Goal: Task Accomplishment & Management: Use online tool/utility

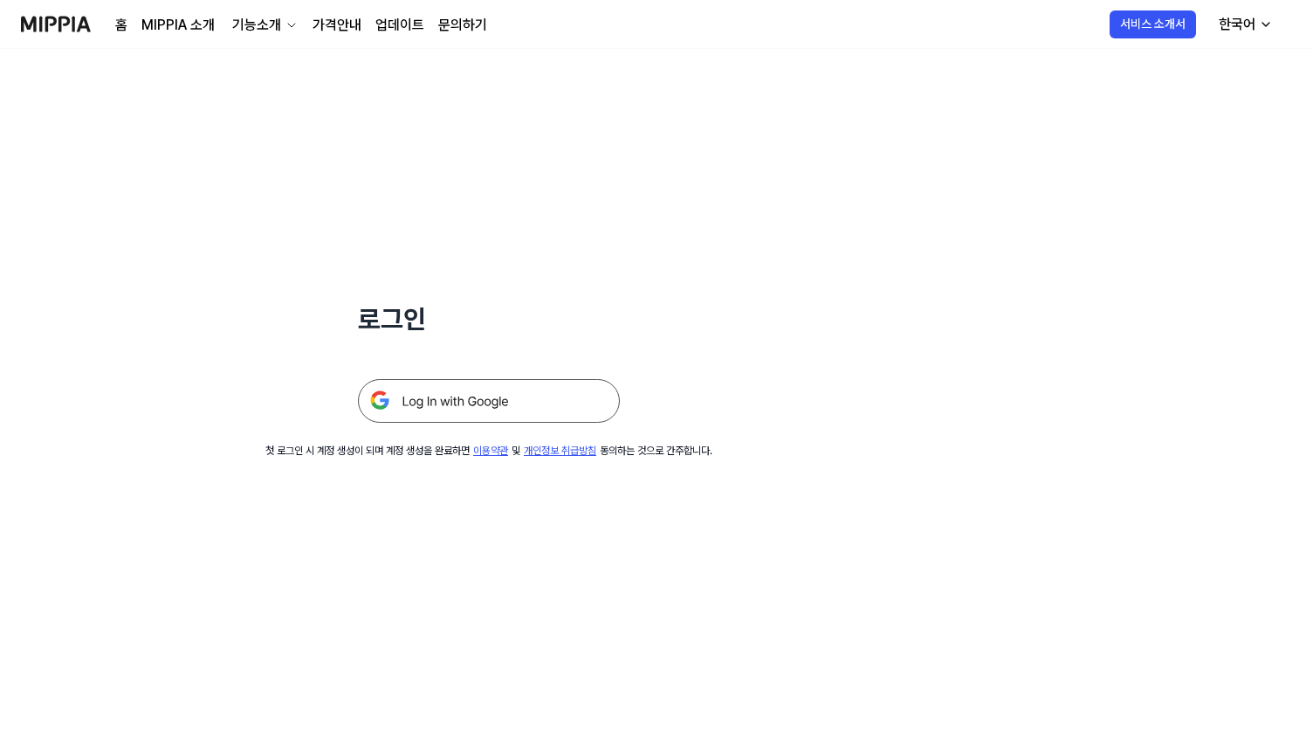
drag, startPoint x: 1256, startPoint y: 23, endPoint x: 1247, endPoint y: 21, distance: 8.9
click at [1256, 23] on div "한국어" at bounding box center [1237, 24] width 44 height 21
click at [1195, 102] on link "한국어" at bounding box center [1192, 105] width 168 height 35
click at [453, 408] on img at bounding box center [489, 401] width 262 height 44
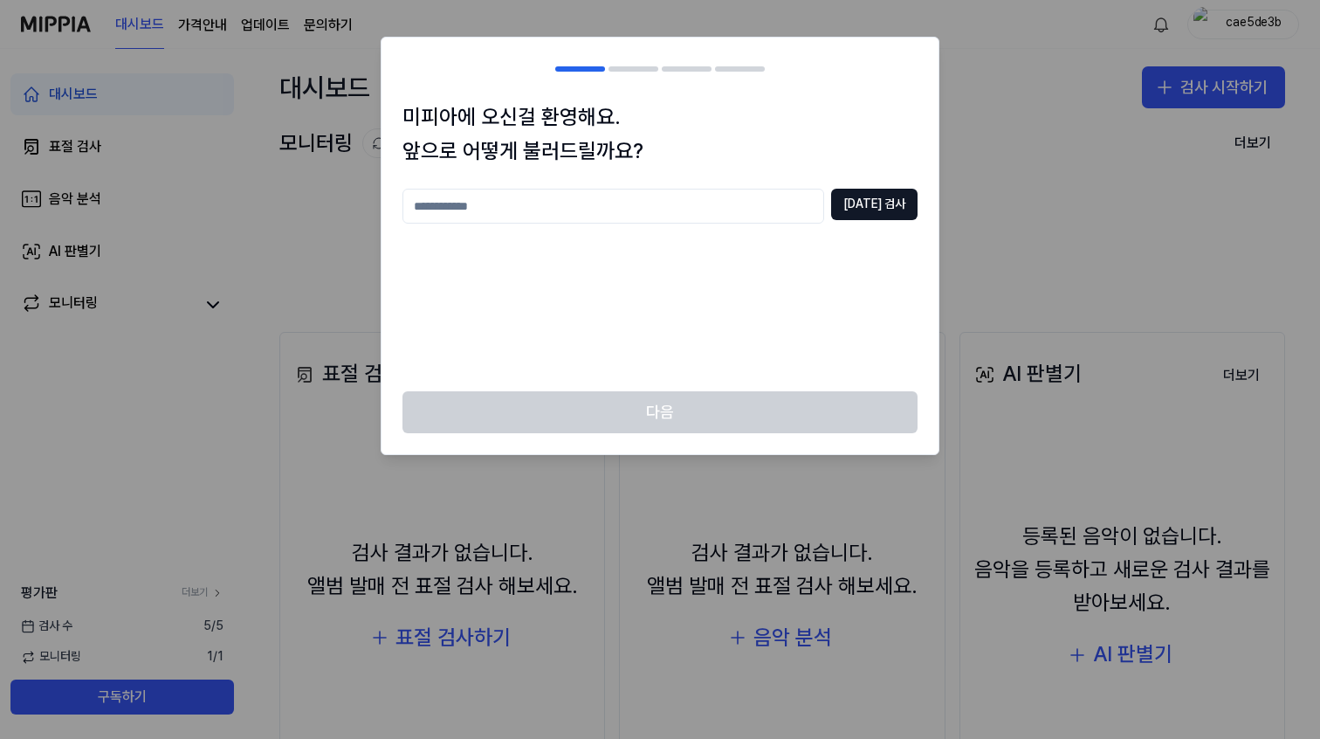
drag, startPoint x: 869, startPoint y: 248, endPoint x: 874, endPoint y: 237, distance: 11.7
click at [869, 248] on div "[DATE] 검사" at bounding box center [660, 280] width 515 height 182
click at [697, 216] on input "text" at bounding box center [614, 206] width 422 height 35
click at [884, 208] on button "[DATE] 검사" at bounding box center [874, 204] width 86 height 31
click at [677, 190] on input "***" at bounding box center [614, 206] width 422 height 35
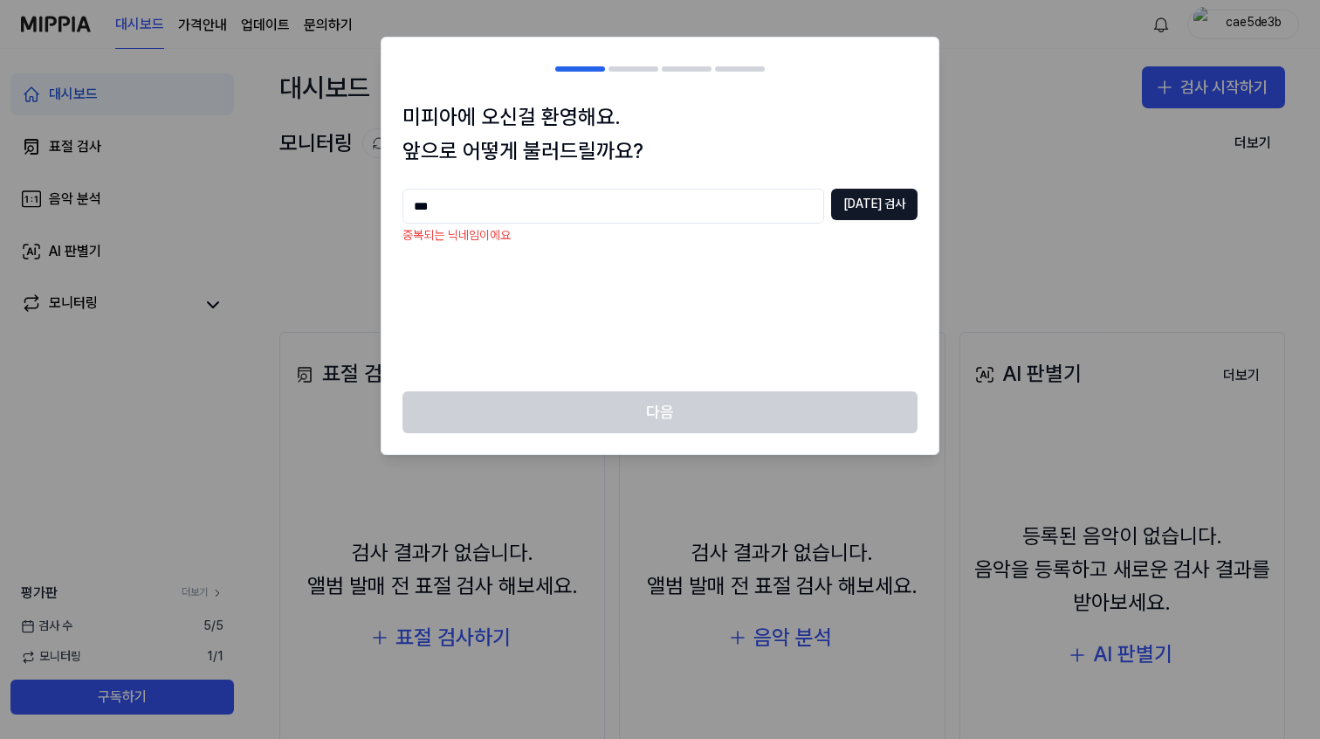
click at [677, 190] on input "***" at bounding box center [614, 206] width 422 height 35
drag, startPoint x: 680, startPoint y: 200, endPoint x: 418, endPoint y: 193, distance: 262.0
click at [358, 198] on body "대시보드 가격안내 업데이트 문의하기 cae5de3b 대시보드 표절 검사 음악 분석 AI 판별기 모니터링 평가판 더보기 검사 [DATE] 모니터…" at bounding box center [660, 369] width 1320 height 739
type input "*********"
drag, startPoint x: 686, startPoint y: 204, endPoint x: 444, endPoint y: 176, distance: 243.6
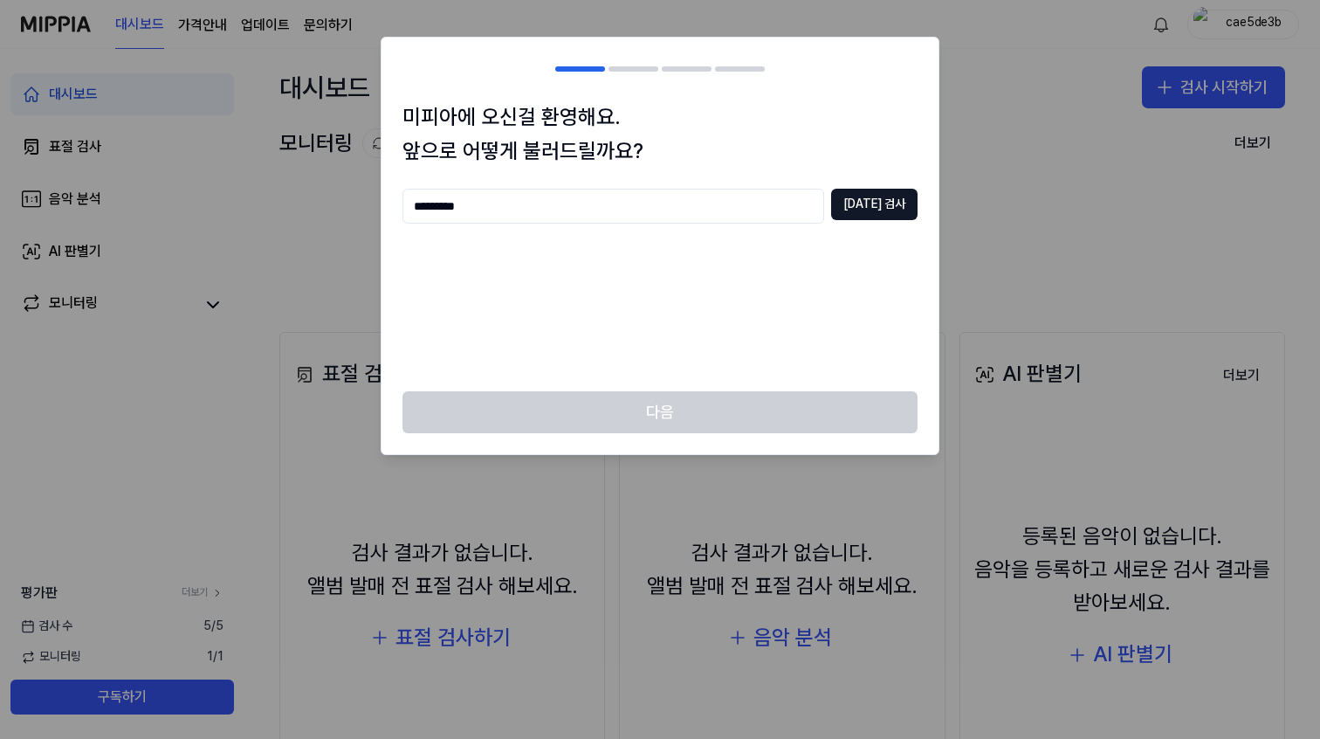
click at [311, 174] on body "대시보드 가격안내 업데이트 문의하기 cae5de3b 대시보드 표절 검사 음악 분석 AI 판별기 모니터링 평가판 더보기 검사 [DATE] 모니터…" at bounding box center [660, 369] width 1320 height 739
type input "**********"
click at [888, 208] on button "[DATE] 검사" at bounding box center [874, 204] width 86 height 31
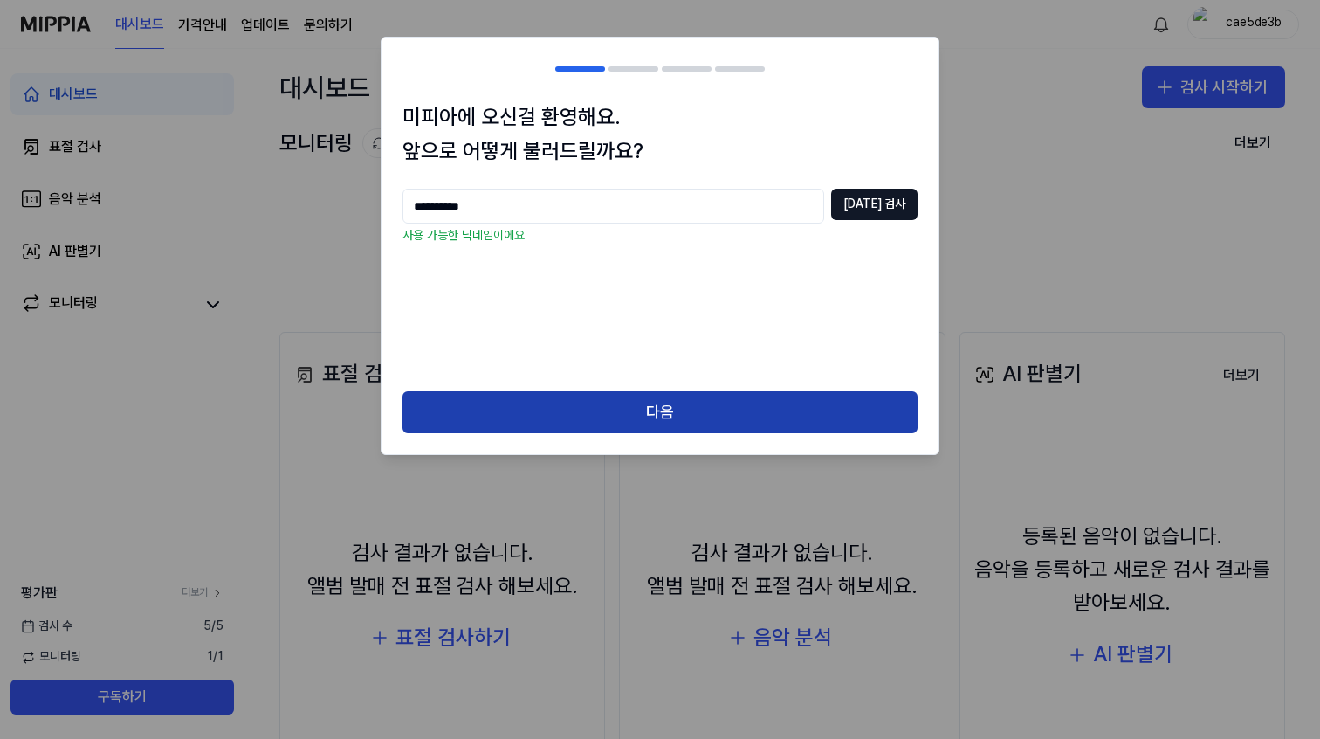
click at [763, 417] on button "다음" at bounding box center [660, 412] width 515 height 42
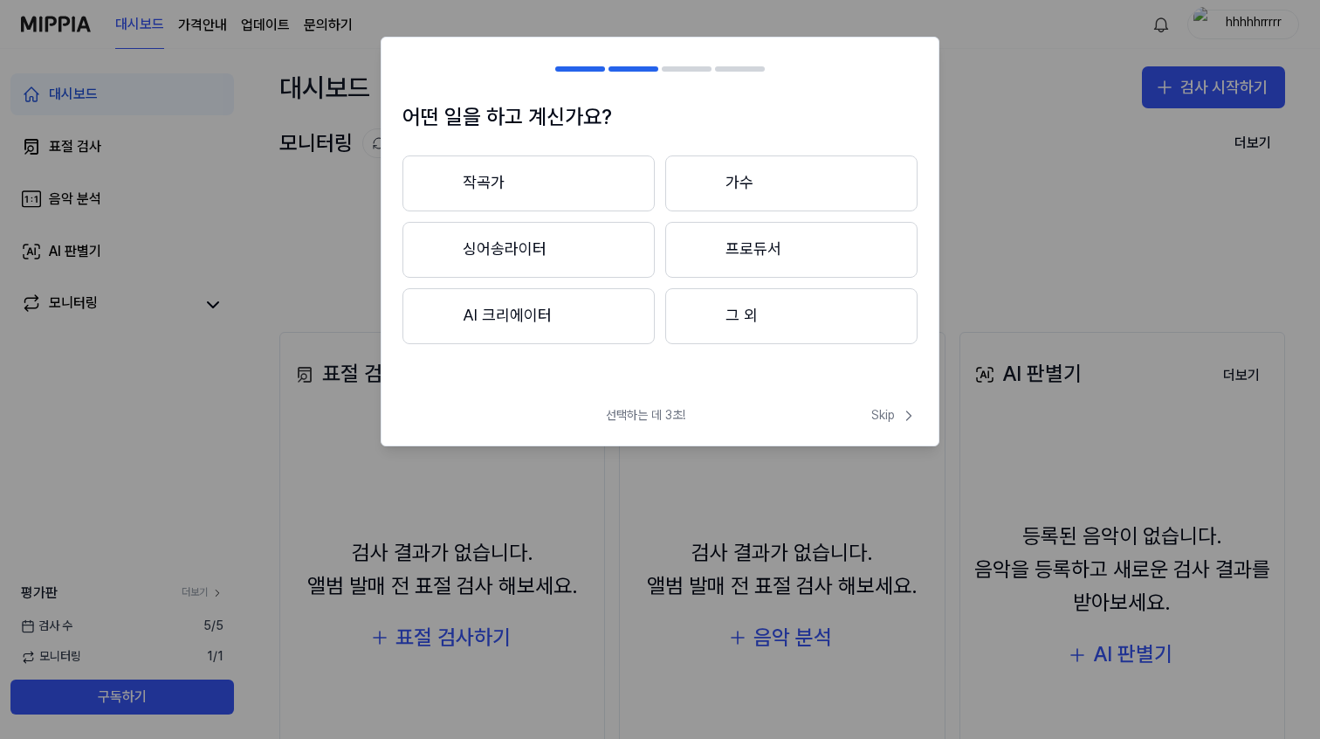
click at [517, 185] on button "작곡가" at bounding box center [529, 183] width 252 height 56
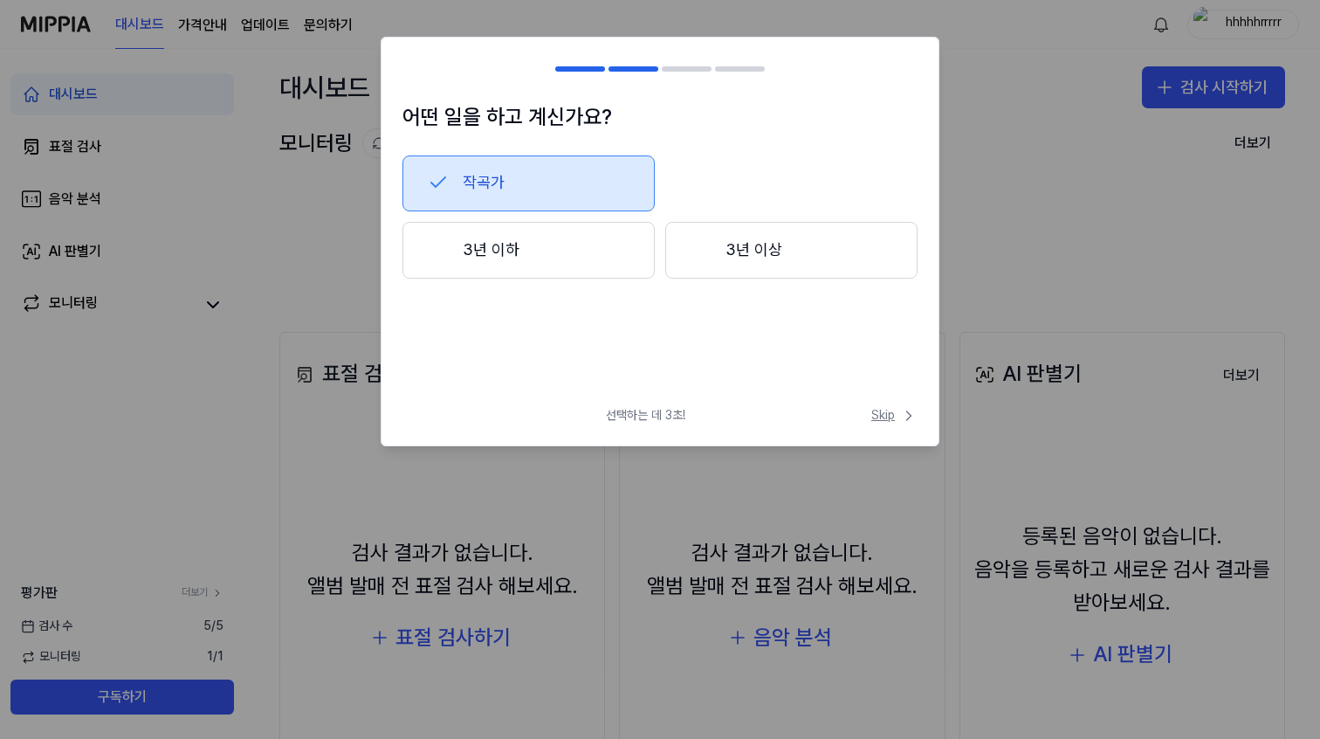
click at [897, 412] on span "Skip" at bounding box center [894, 415] width 46 height 17
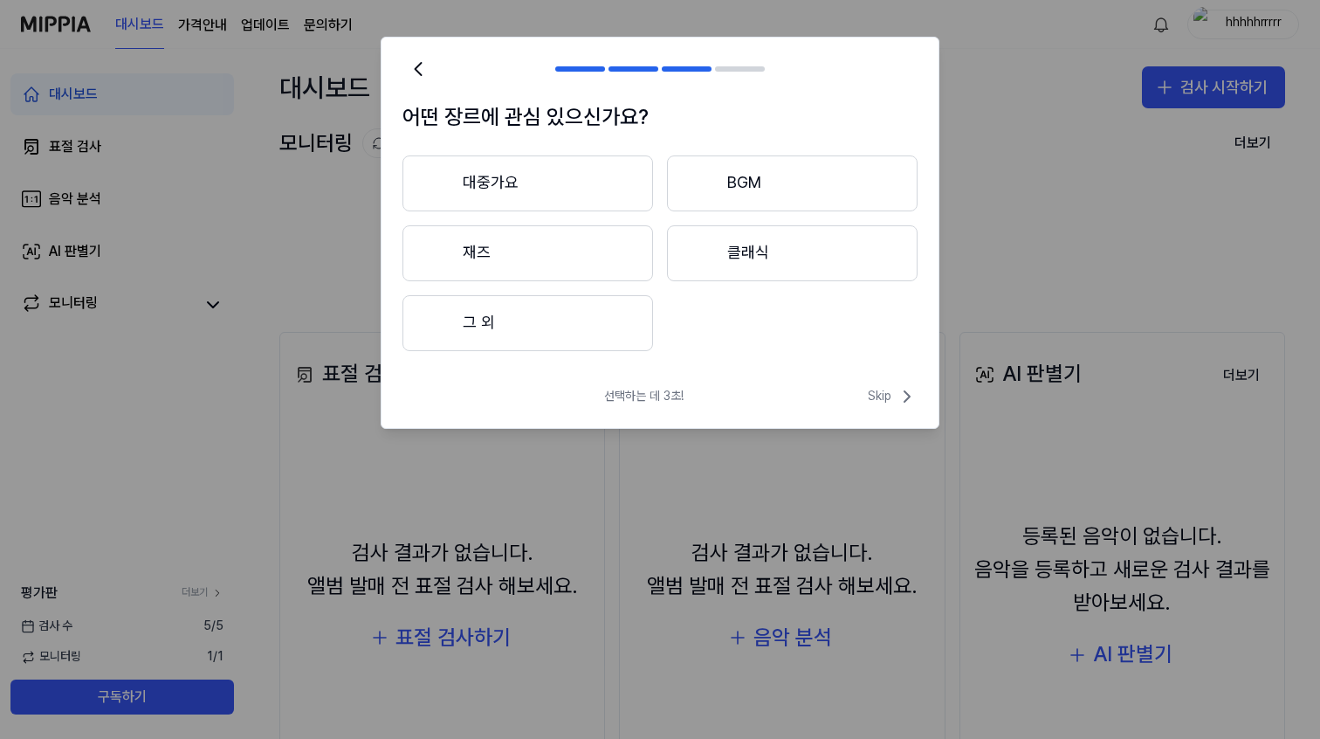
click at [524, 188] on button "대중가요" at bounding box center [528, 183] width 251 height 56
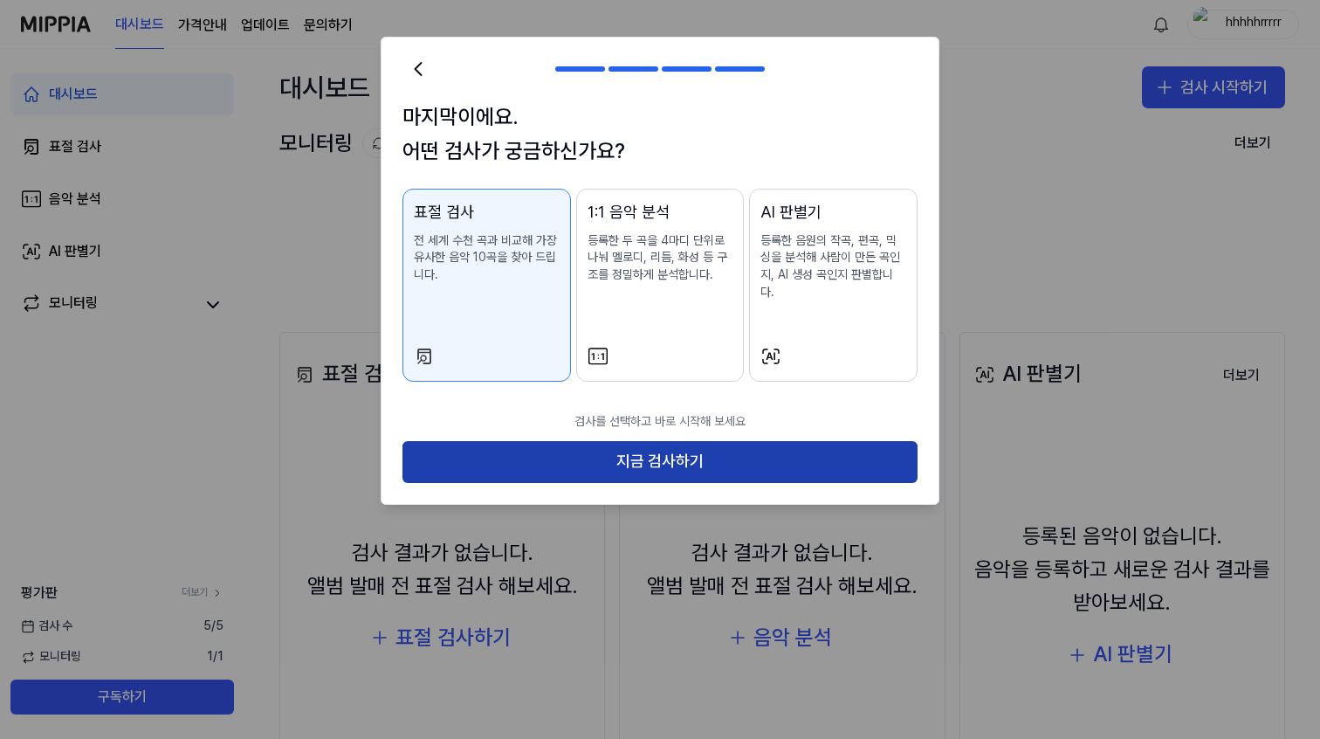
click at [857, 441] on button "지금 검사하기" at bounding box center [660, 462] width 515 height 42
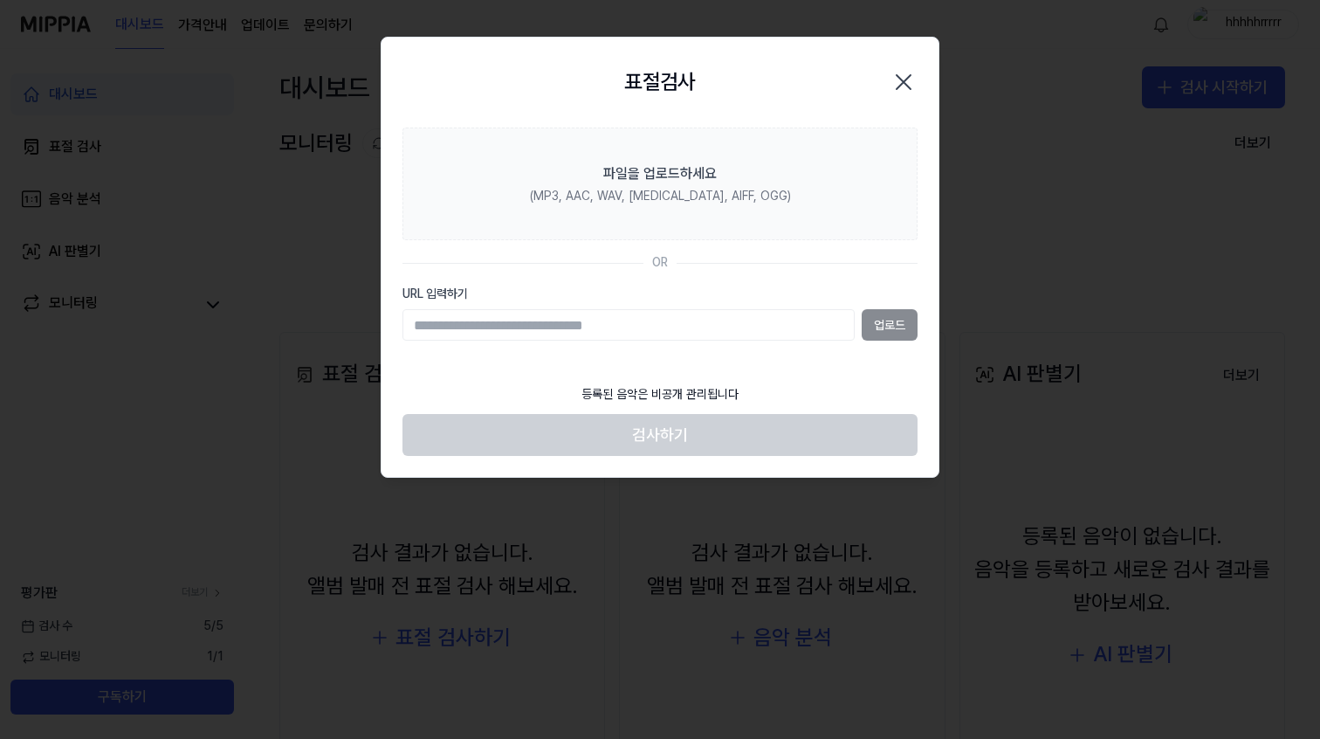
click at [900, 80] on icon "button" at bounding box center [904, 82] width 14 height 14
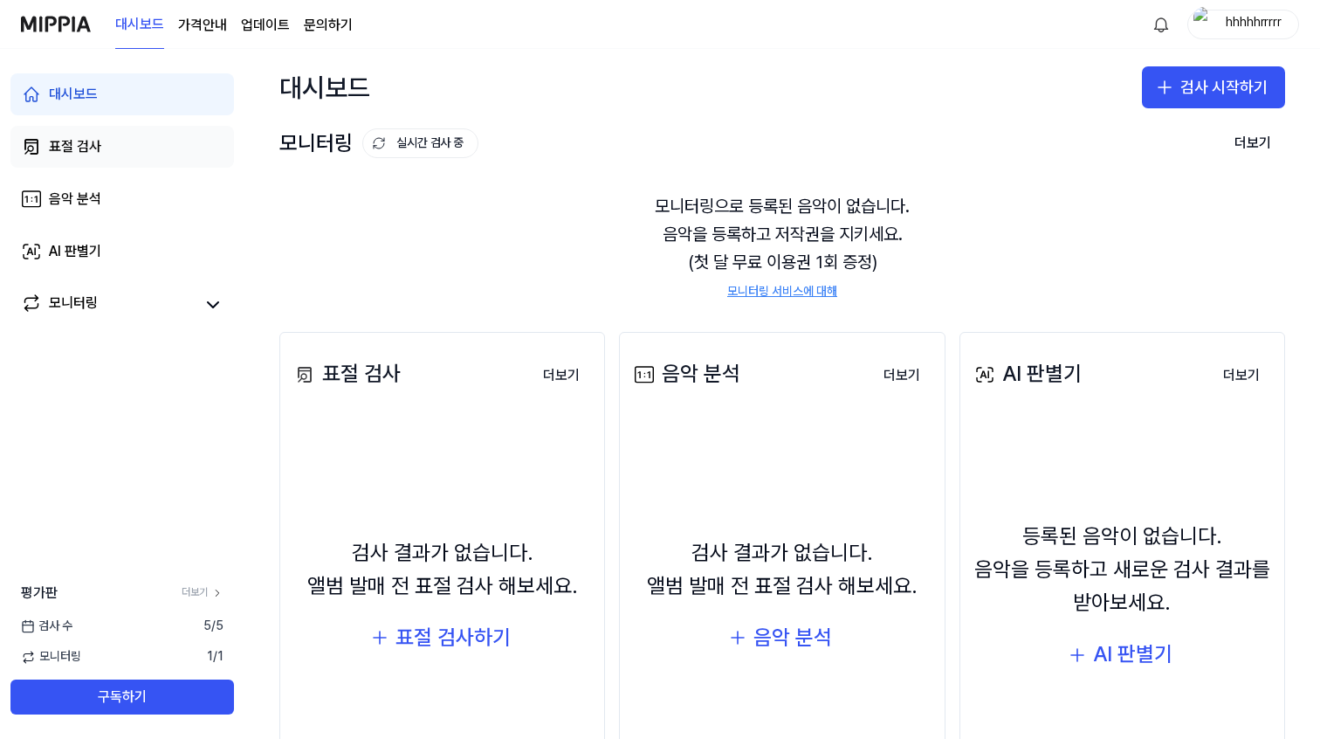
click at [101, 150] on link "표절 검사" at bounding box center [122, 147] width 224 height 42
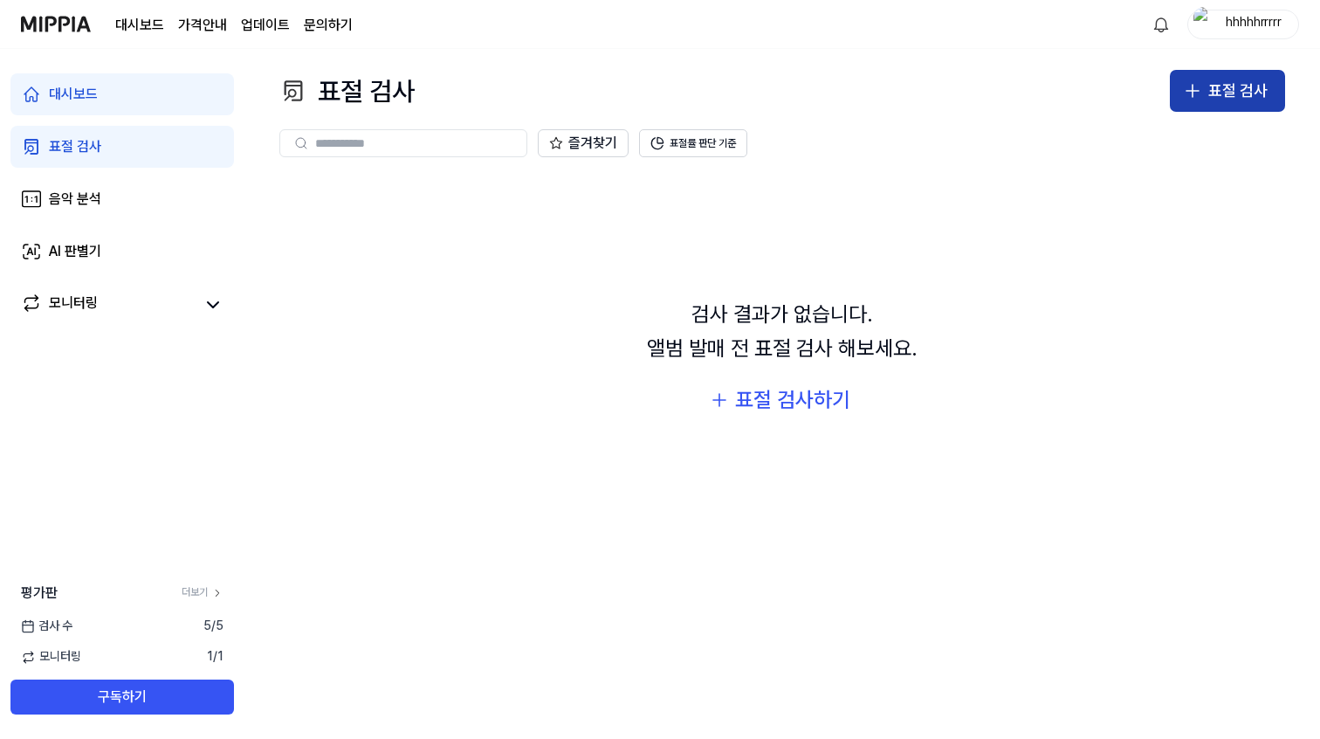
click at [1226, 92] on div "표절 검사" at bounding box center [1237, 91] width 59 height 25
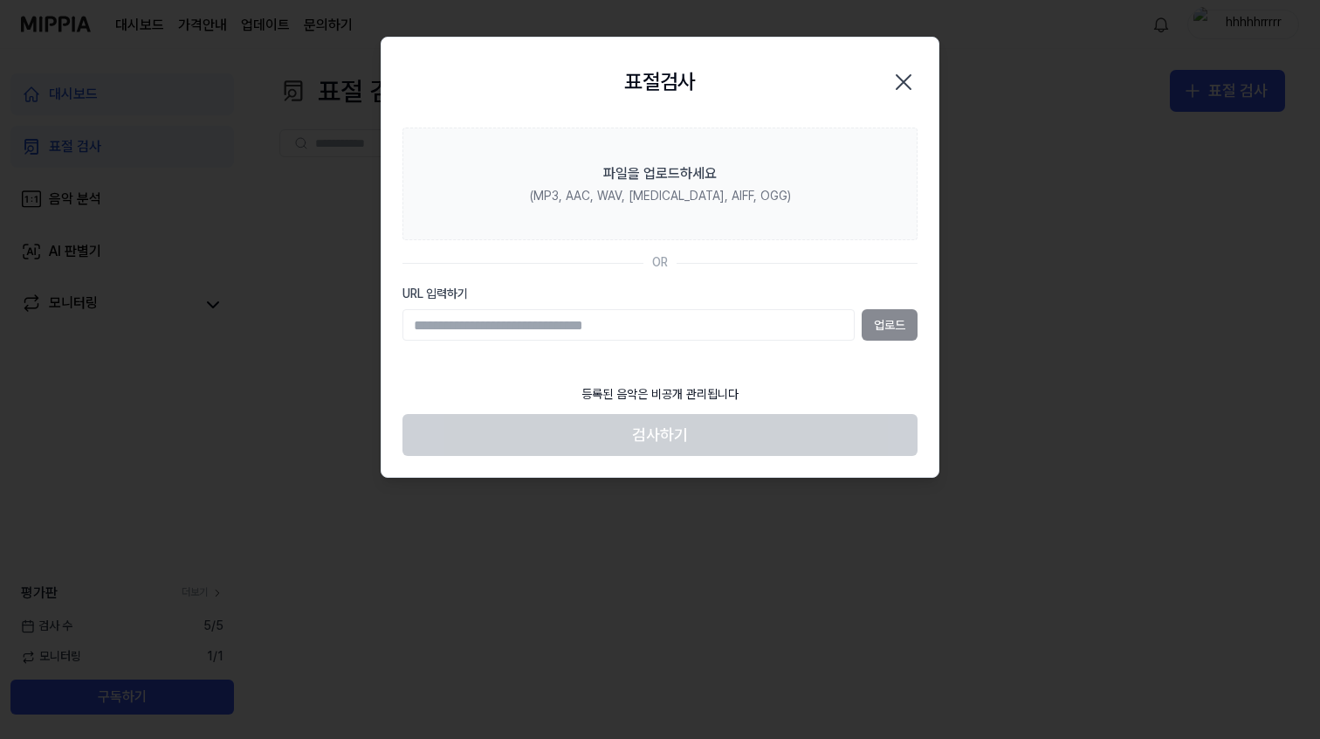
click at [898, 327] on div "업로드" at bounding box center [660, 324] width 515 height 31
click at [721, 323] on input "URL 입력하기" at bounding box center [629, 324] width 452 height 31
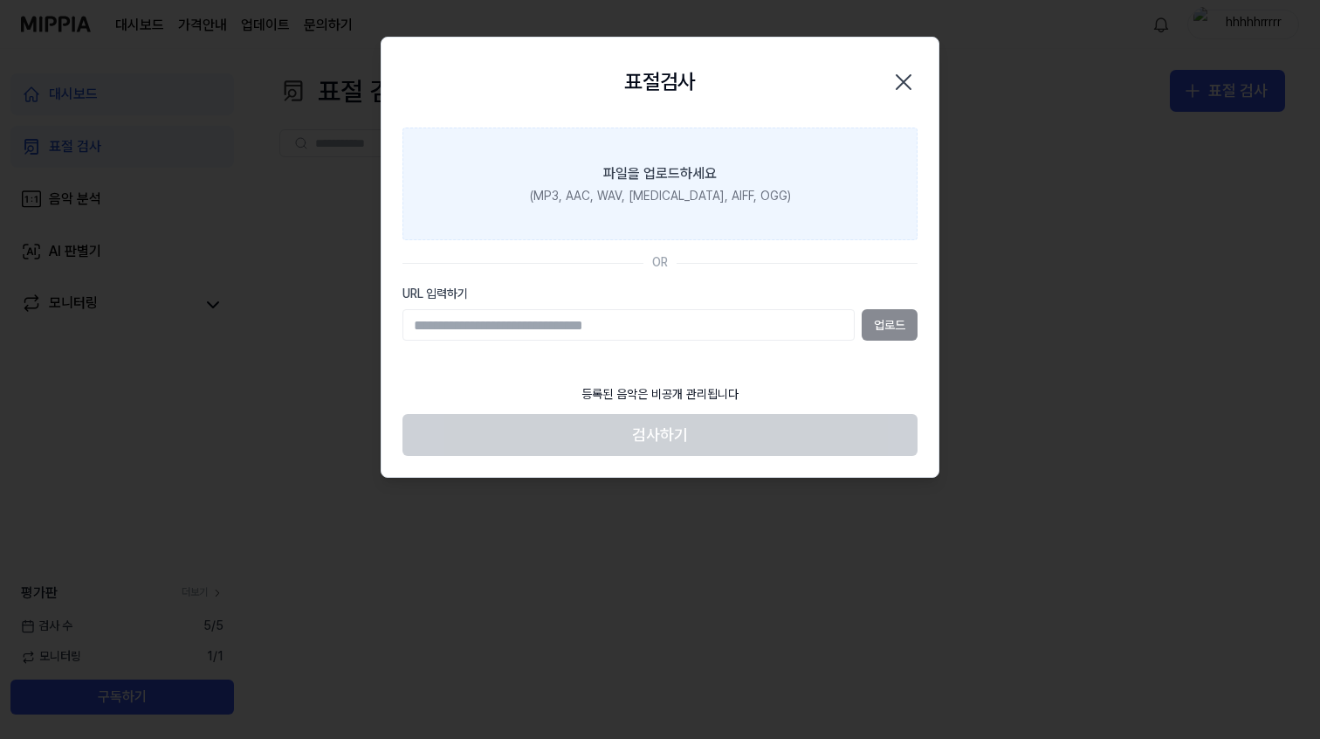
click at [818, 202] on label "파일을 업로드하세요 (MP3, AAC, WAV, [MEDICAL_DATA], AIFF, OGG)" at bounding box center [660, 184] width 515 height 114
click at [0, 0] on input "파일을 업로드하세요 (MP3, AAC, WAV, [MEDICAL_DATA], AIFF, OGG)" at bounding box center [0, 0] width 0 height 0
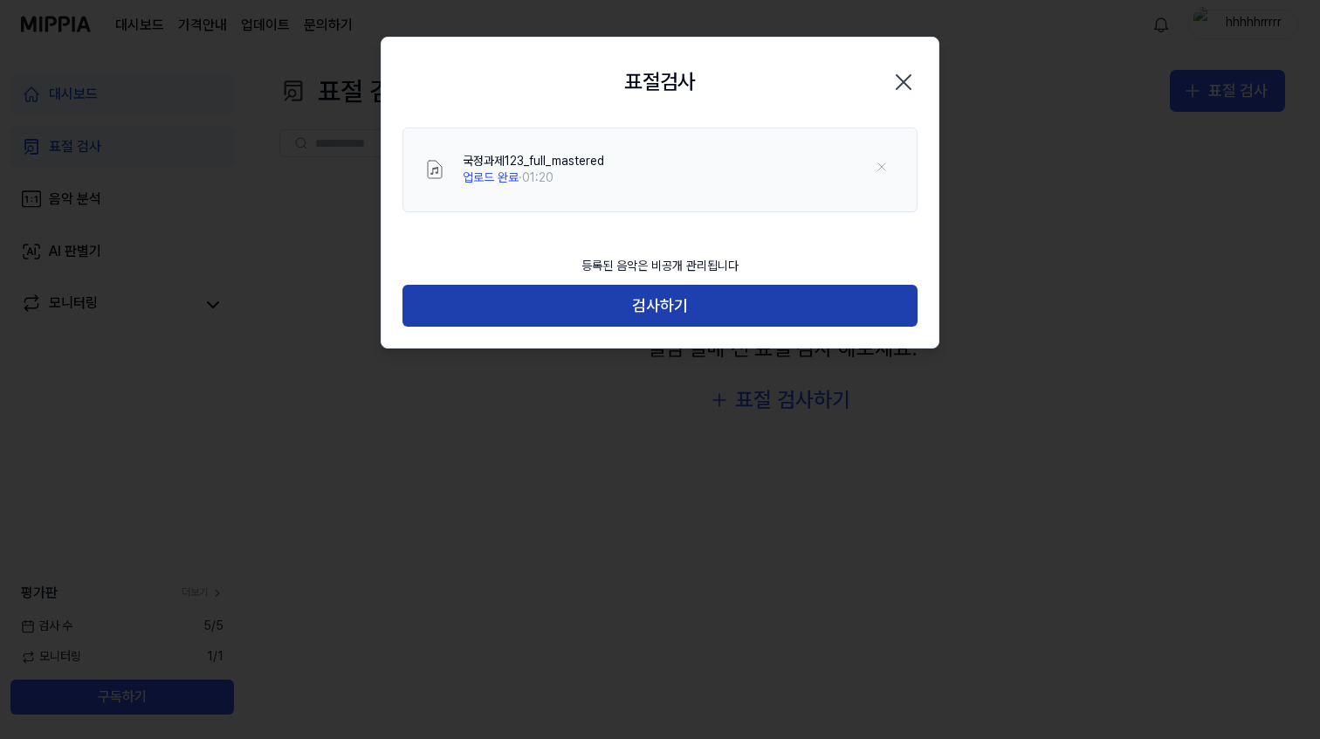
click at [735, 300] on button "검사하기" at bounding box center [660, 306] width 515 height 42
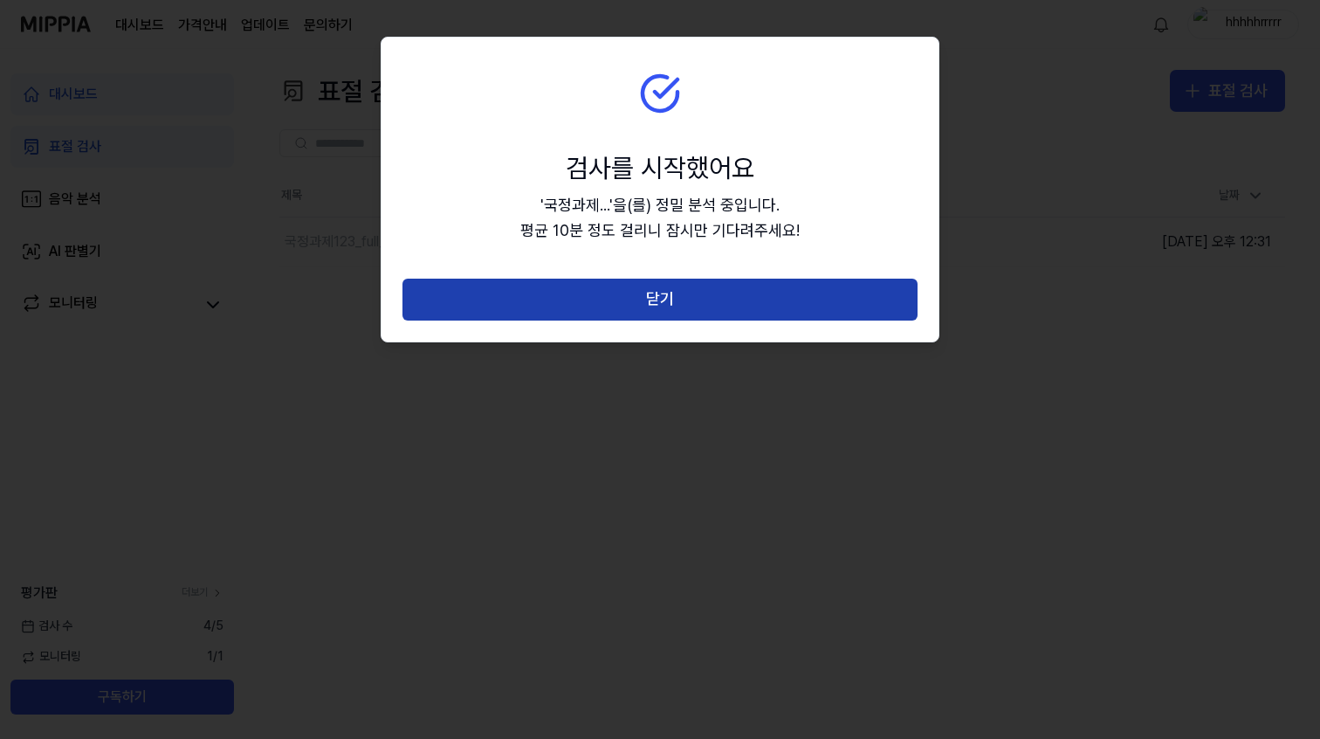
click at [743, 300] on button "닫기" at bounding box center [660, 300] width 515 height 42
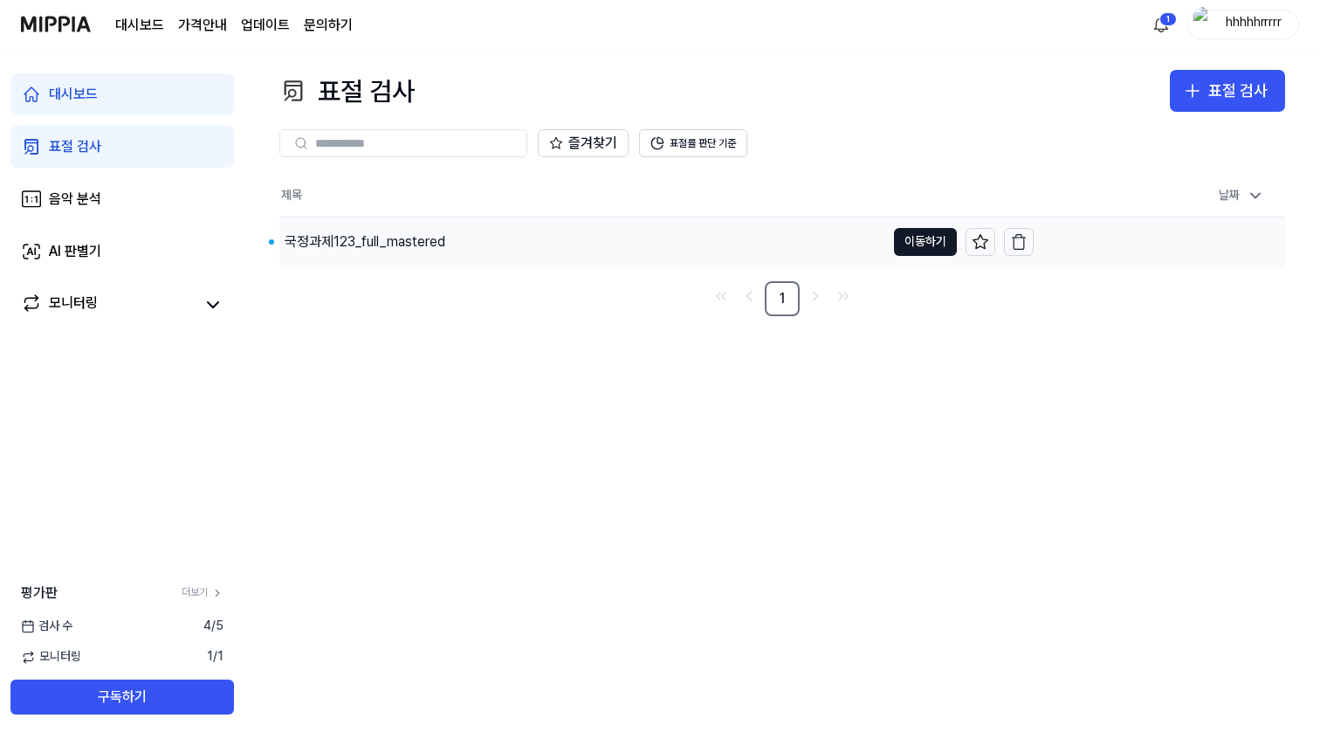
click at [1170, 70] on button "표절 검사" at bounding box center [1227, 91] width 115 height 42
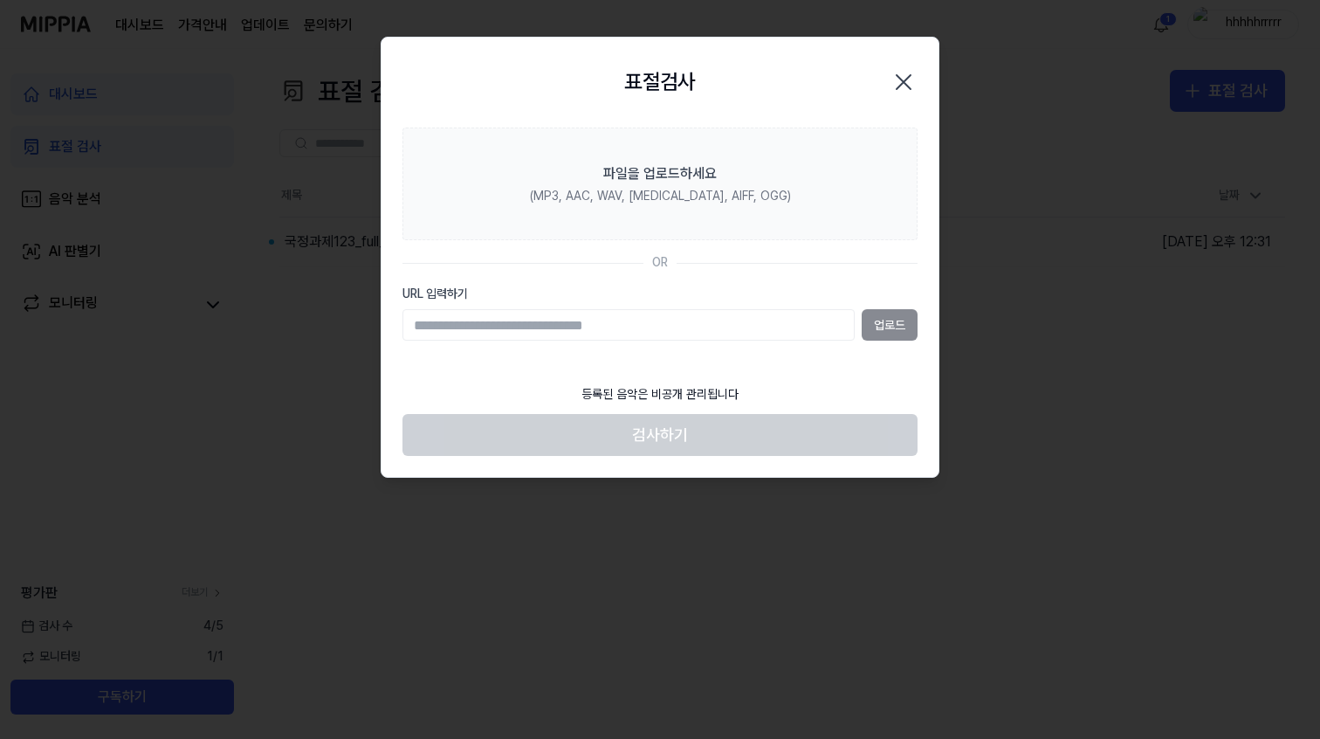
click at [364, 246] on div at bounding box center [660, 369] width 1320 height 739
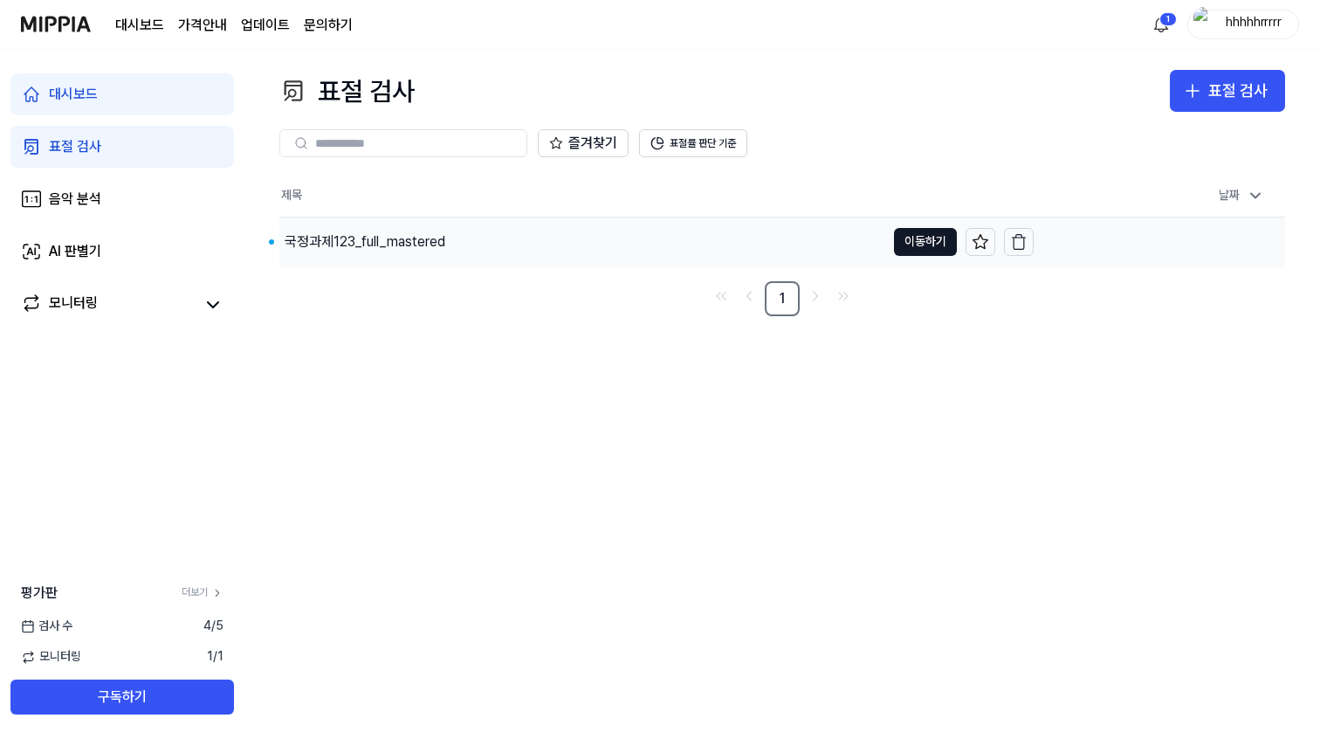
click at [379, 242] on div "국정과제123_full_mastered" at bounding box center [365, 241] width 161 height 21
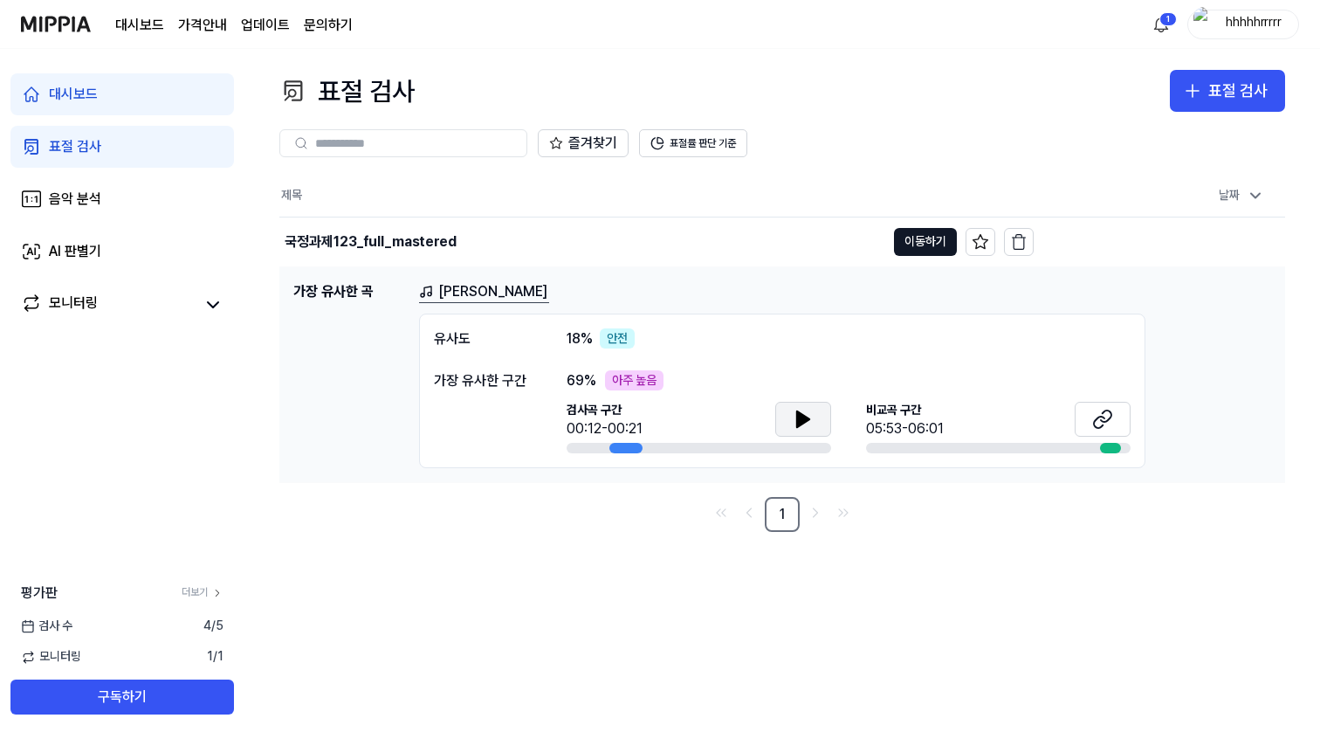
click at [802, 424] on icon at bounding box center [803, 419] width 21 height 21
click at [802, 423] on icon at bounding box center [803, 419] width 21 height 21
click at [930, 244] on button "이동하기" at bounding box center [925, 242] width 63 height 28
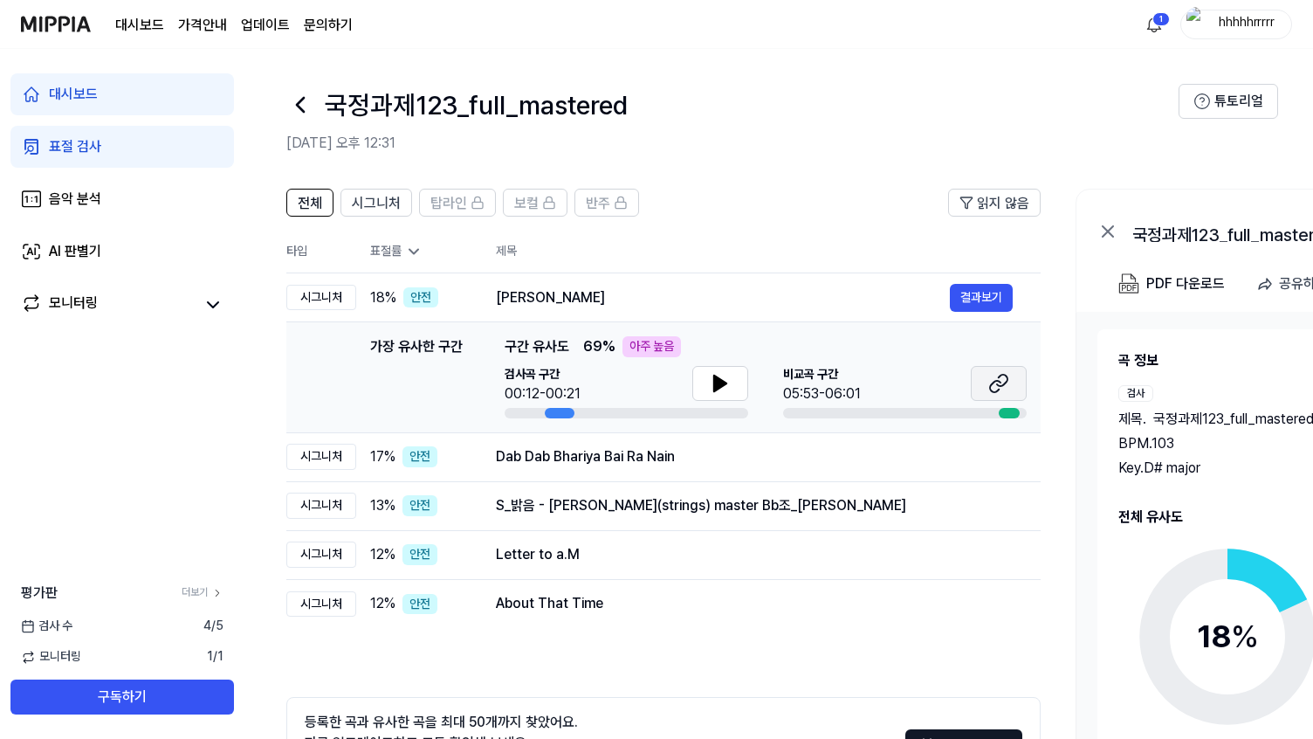
click at [1011, 387] on button at bounding box center [999, 383] width 56 height 35
click at [989, 455] on button "결과보기" at bounding box center [981, 457] width 63 height 28
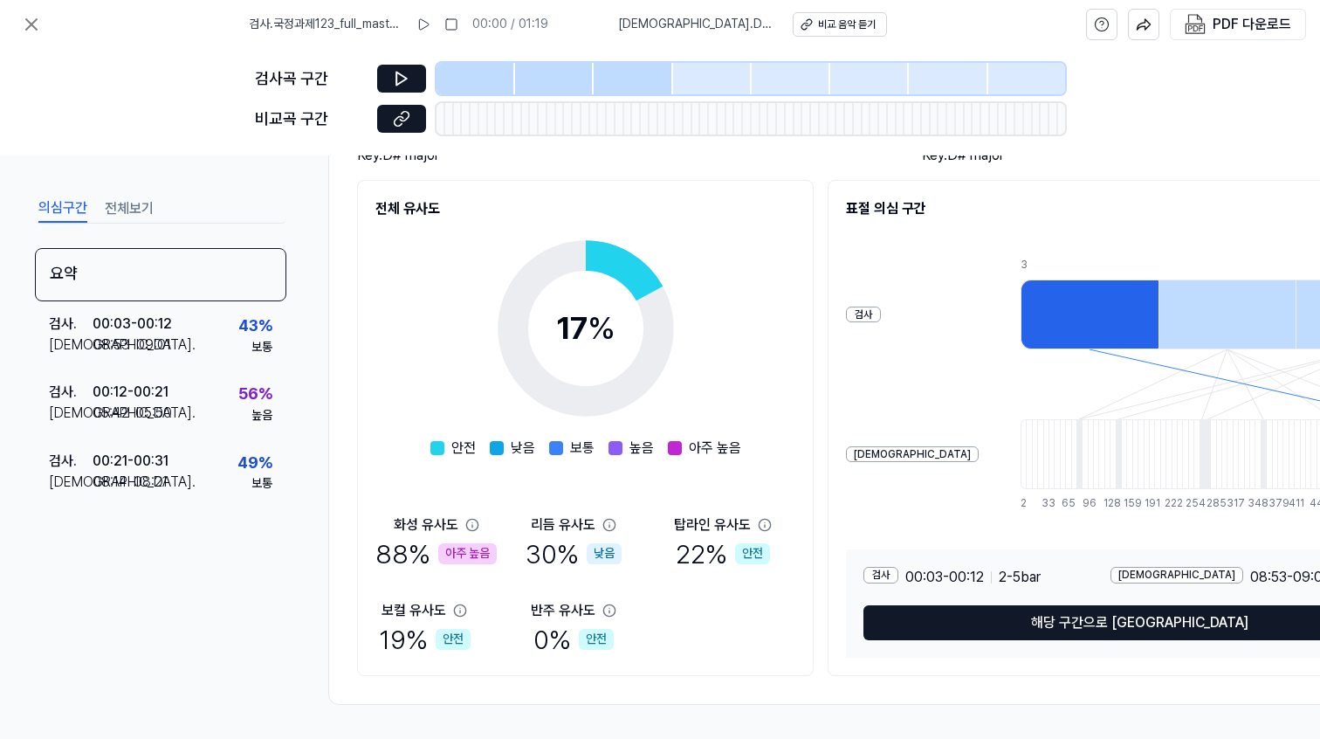
scroll to position [194, 0]
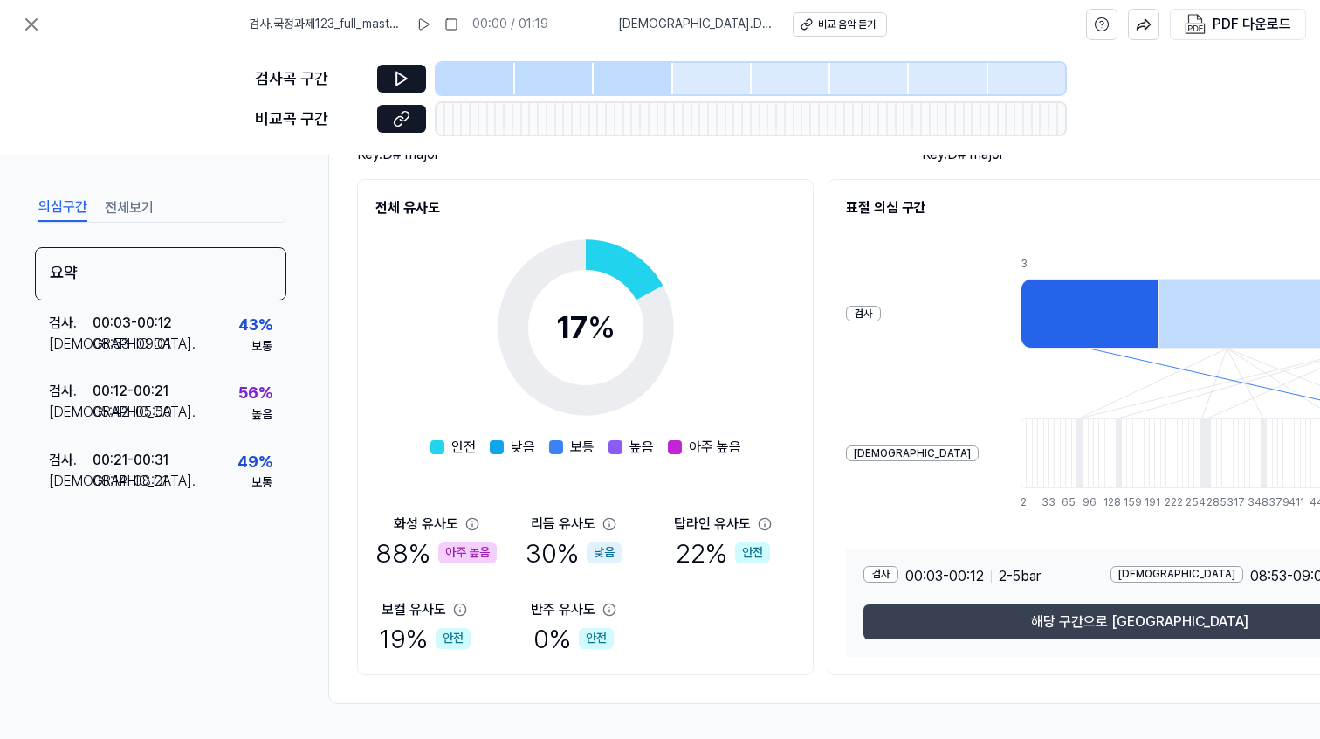
click at [1105, 630] on button "해당 구간으로 [GEOGRAPHIC_DATA]" at bounding box center [1140, 621] width 553 height 35
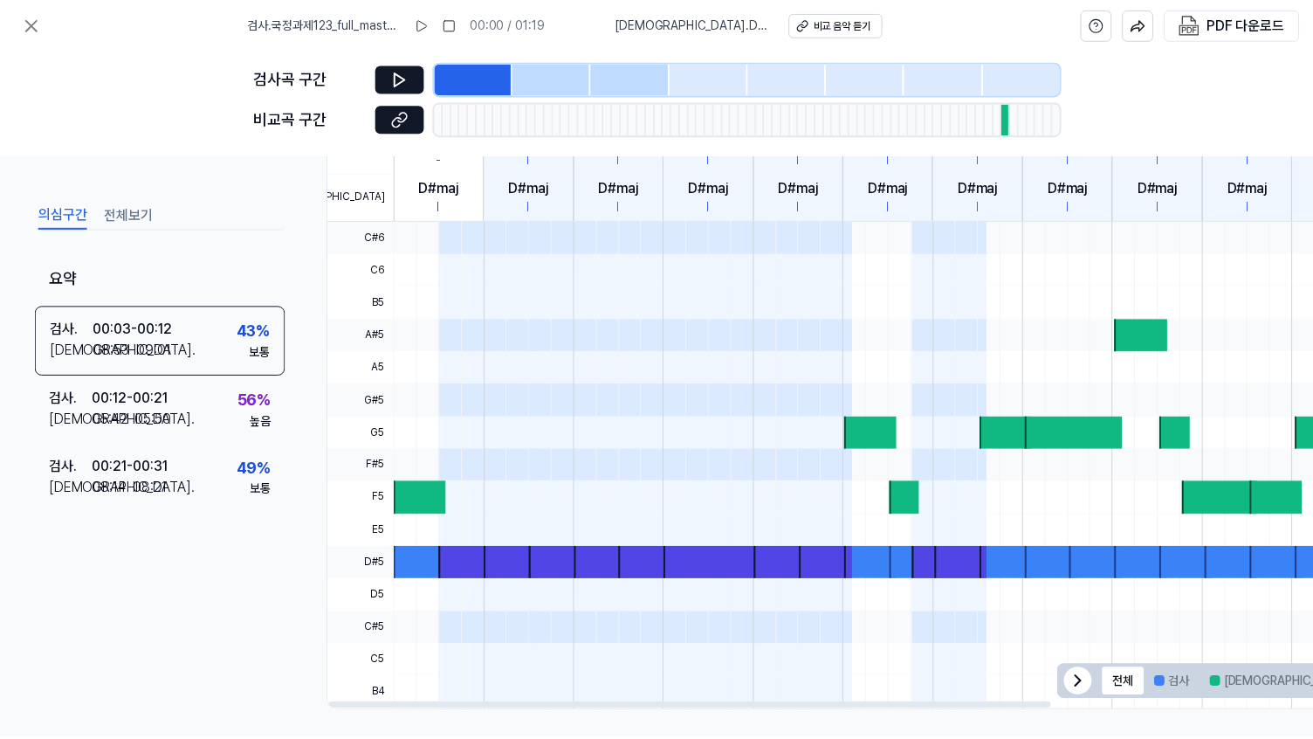
scroll to position [0, 0]
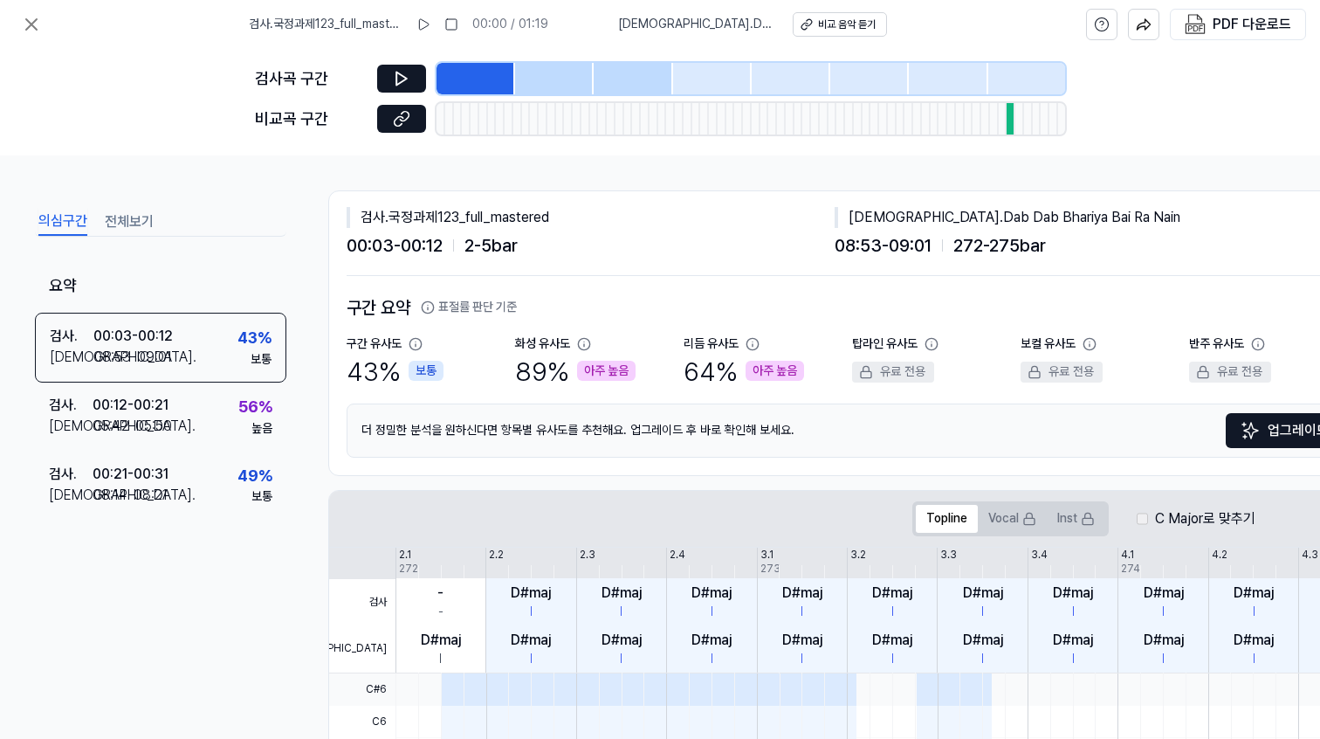
click at [120, 225] on button "전체보기" at bounding box center [129, 222] width 49 height 28
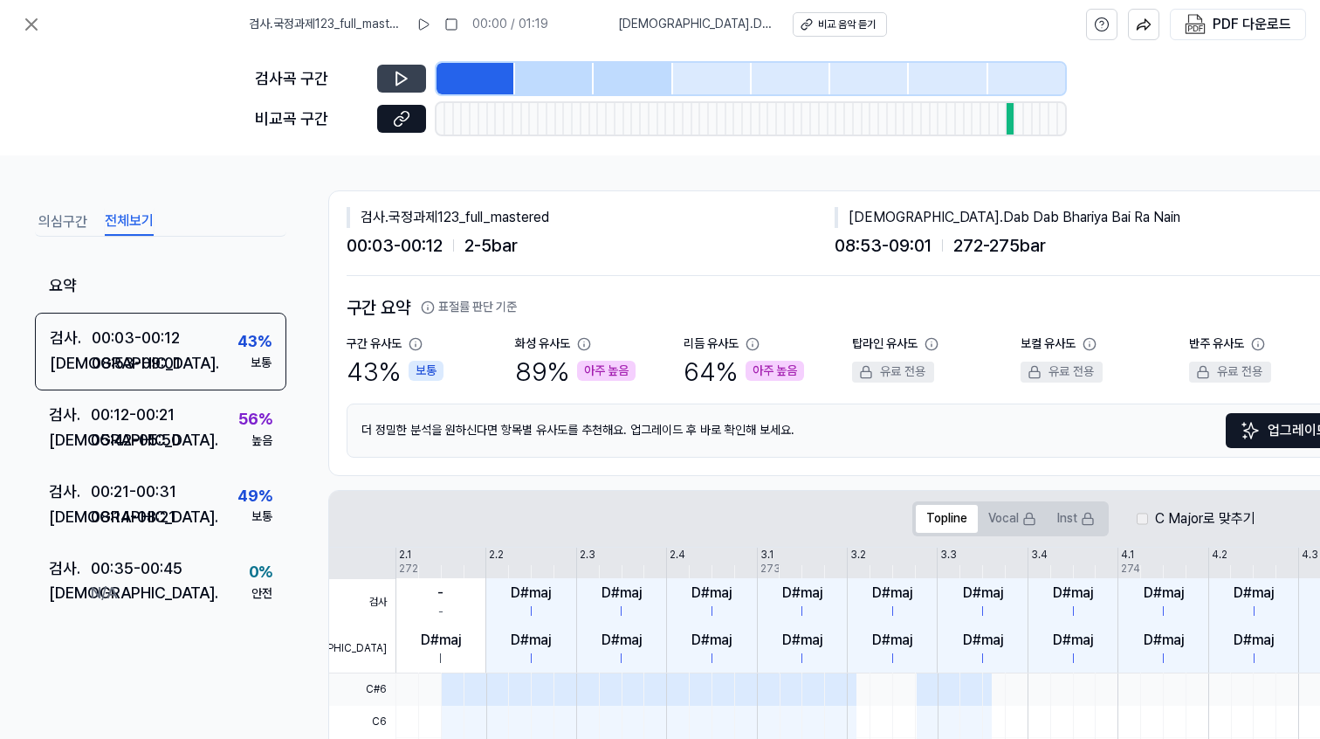
click at [396, 73] on icon at bounding box center [401, 78] width 10 height 13
click at [401, 78] on icon at bounding box center [401, 78] width 17 height 17
click at [413, 120] on button at bounding box center [401, 119] width 49 height 28
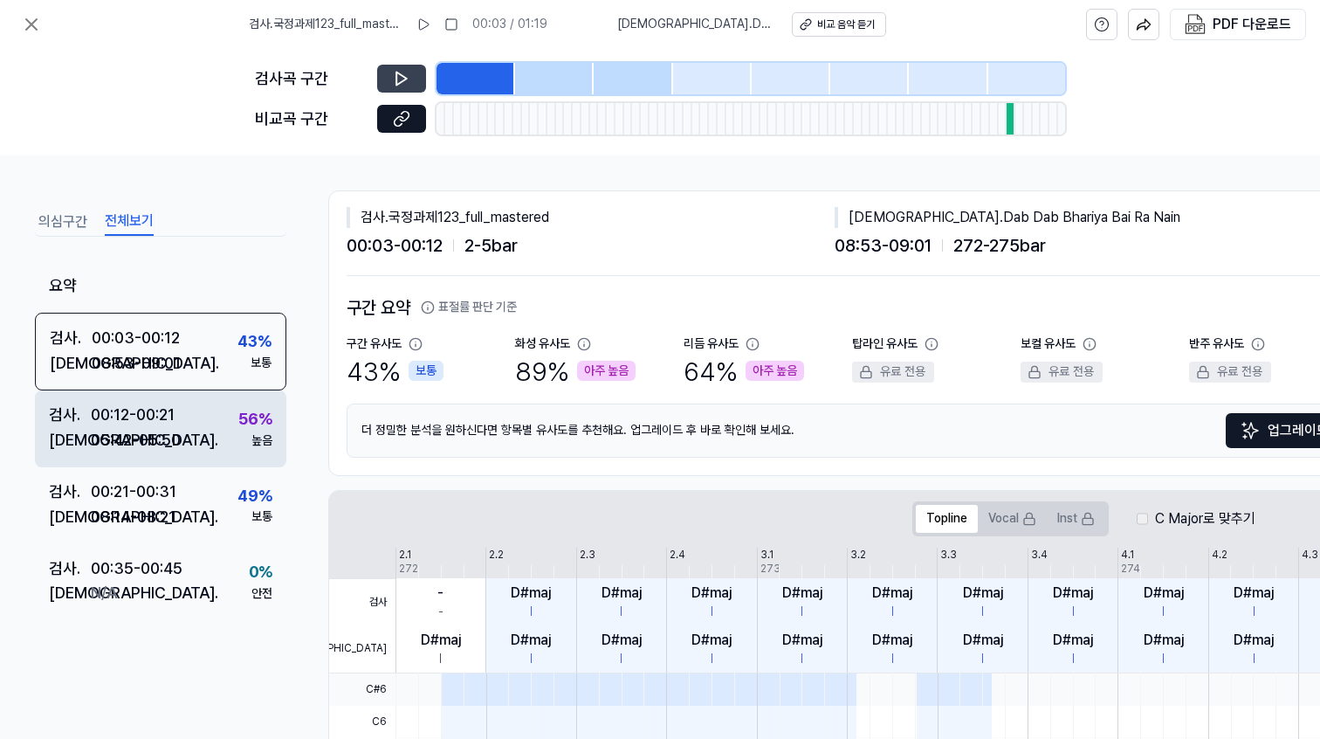
click at [161, 451] on div "05:42 - 05:50" at bounding box center [136, 440] width 90 height 25
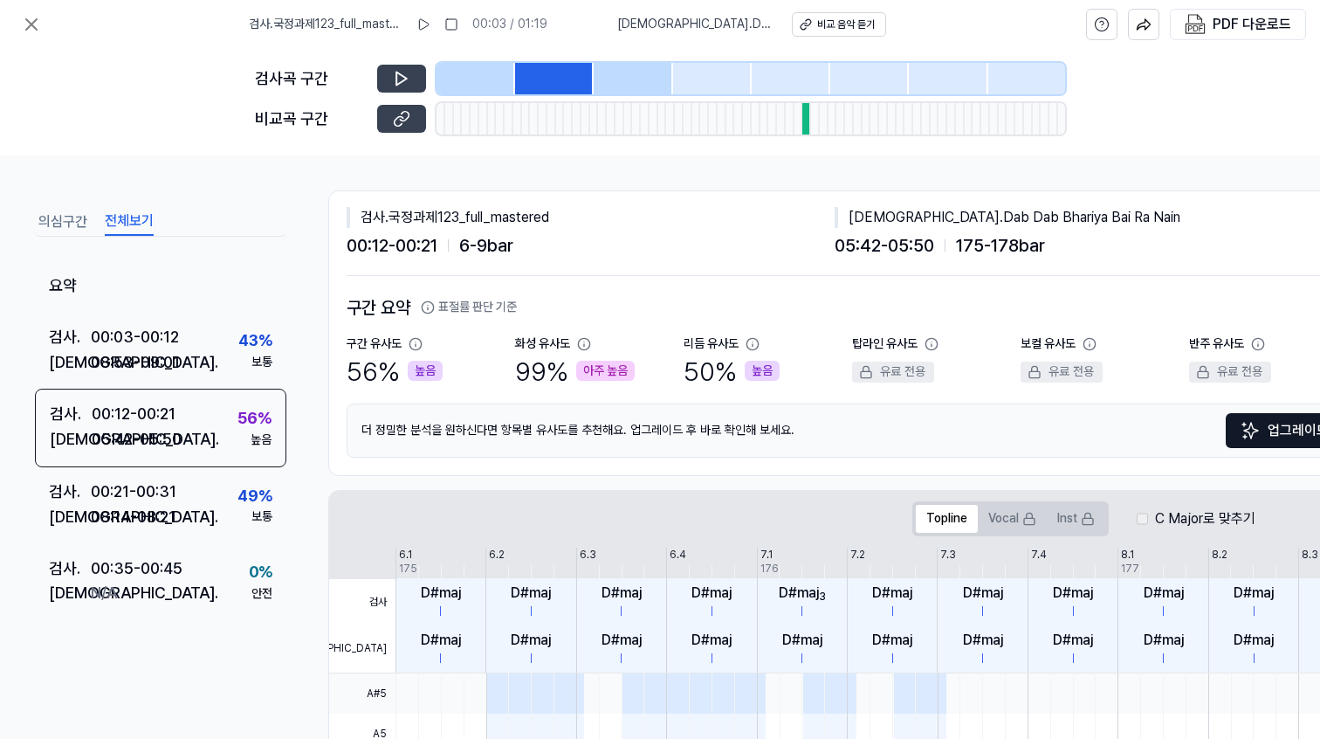
click at [393, 118] on icon at bounding box center [401, 118] width 17 height 17
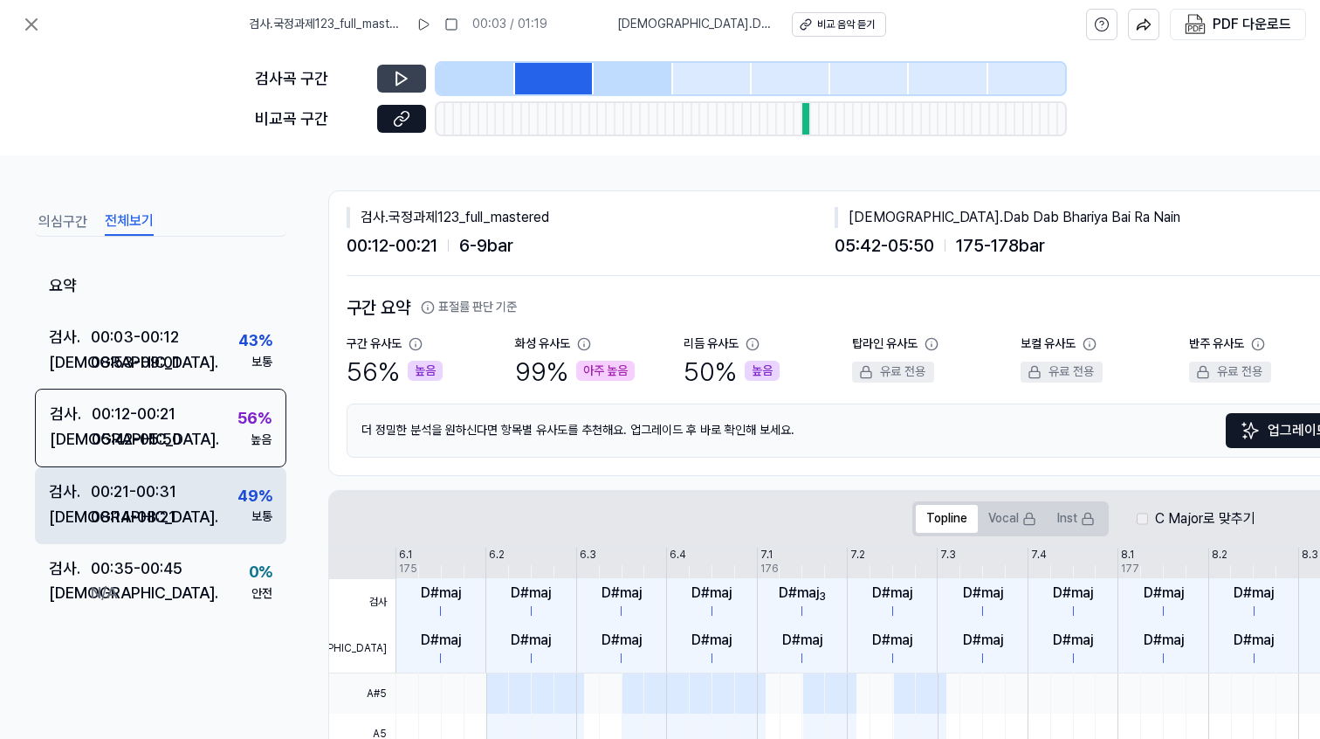
click at [148, 499] on div "00:21 - 00:31" at bounding box center [134, 491] width 86 height 25
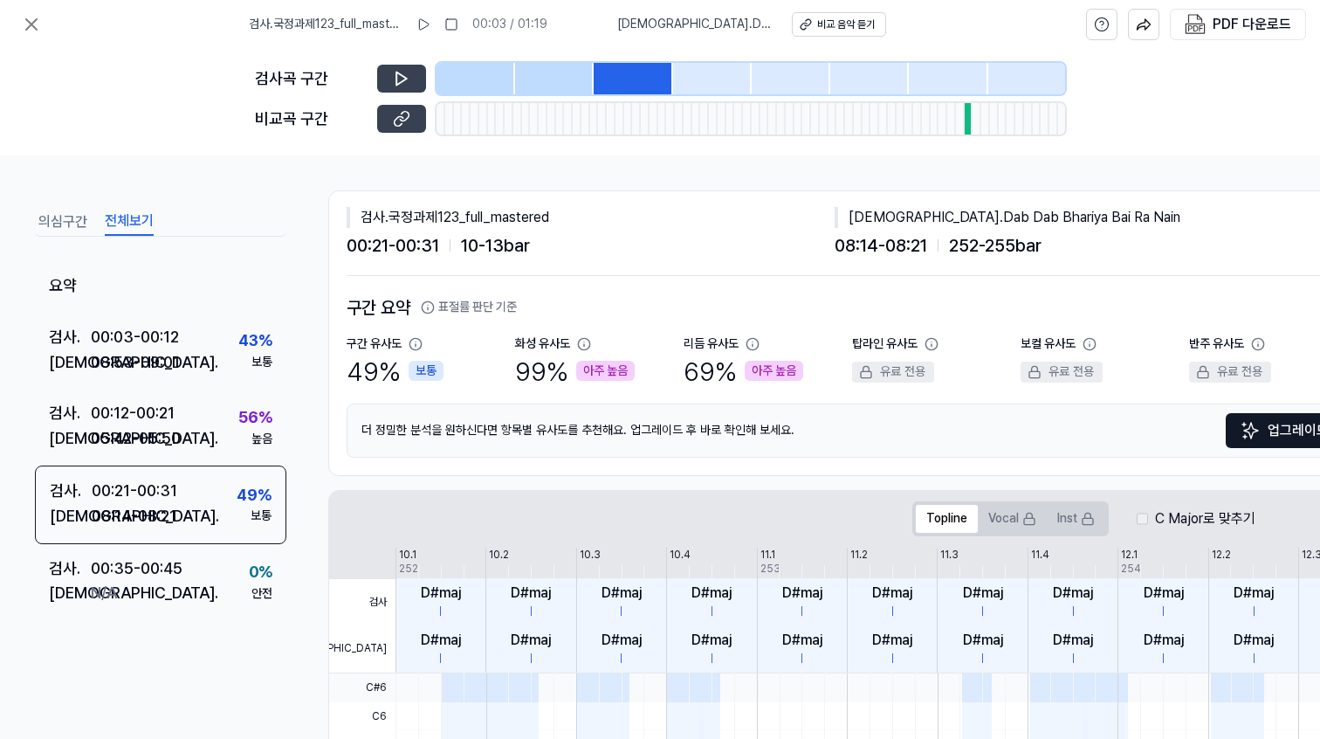
click at [409, 121] on icon at bounding box center [401, 118] width 17 height 17
click at [22, 29] on icon at bounding box center [31, 24] width 21 height 21
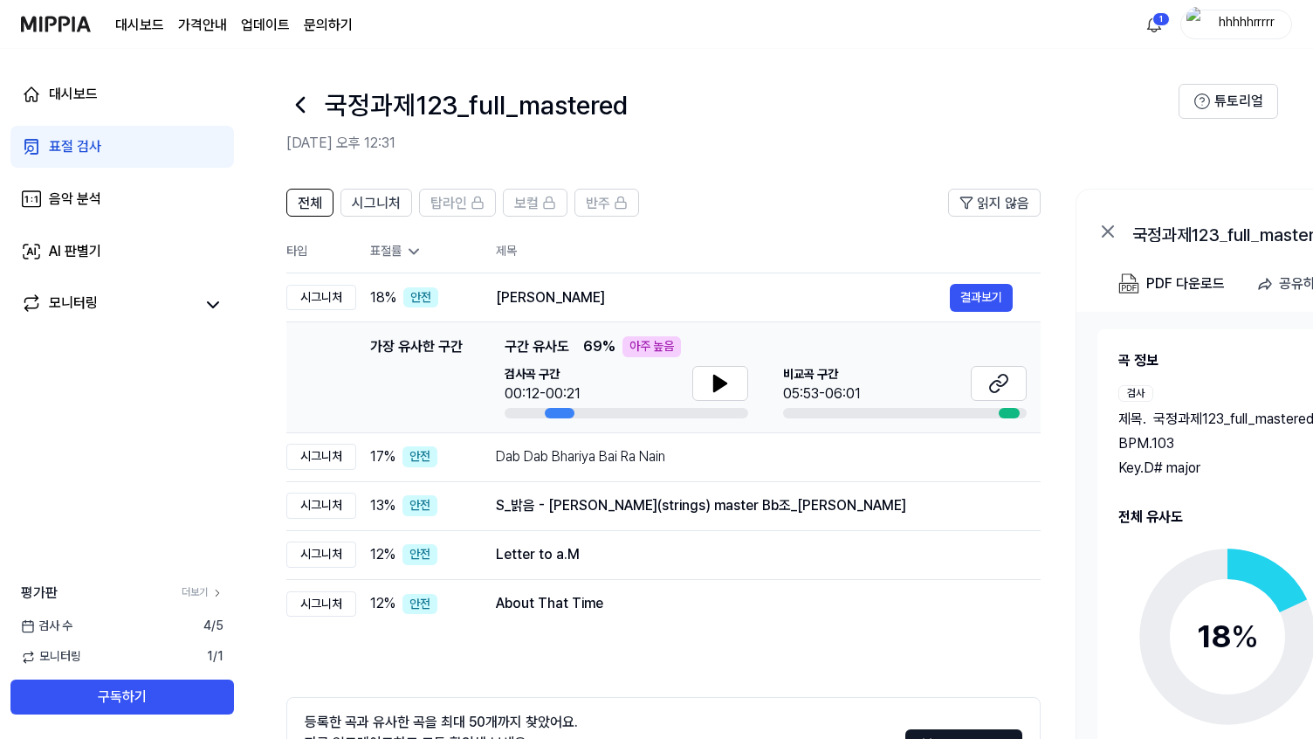
click at [300, 88] on div at bounding box center [300, 105] width 28 height 42
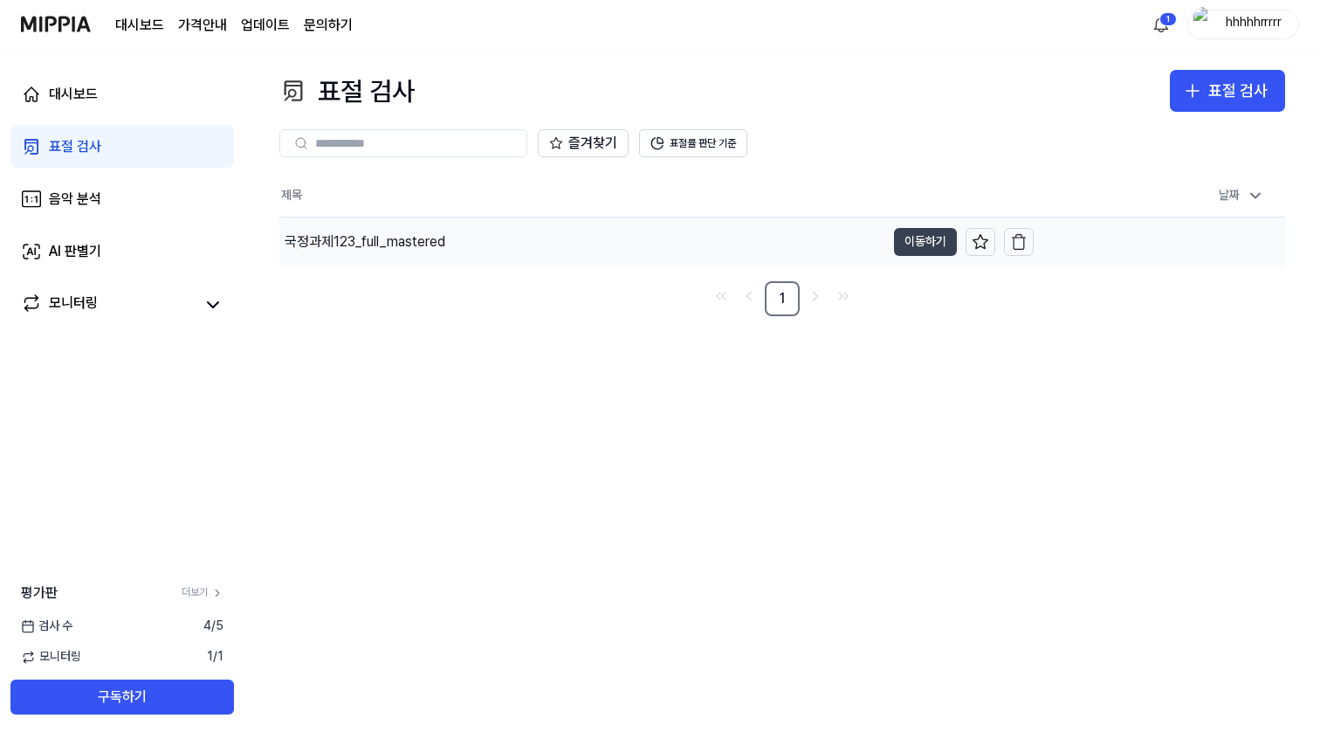
click at [922, 241] on button "이동하기" at bounding box center [925, 242] width 63 height 28
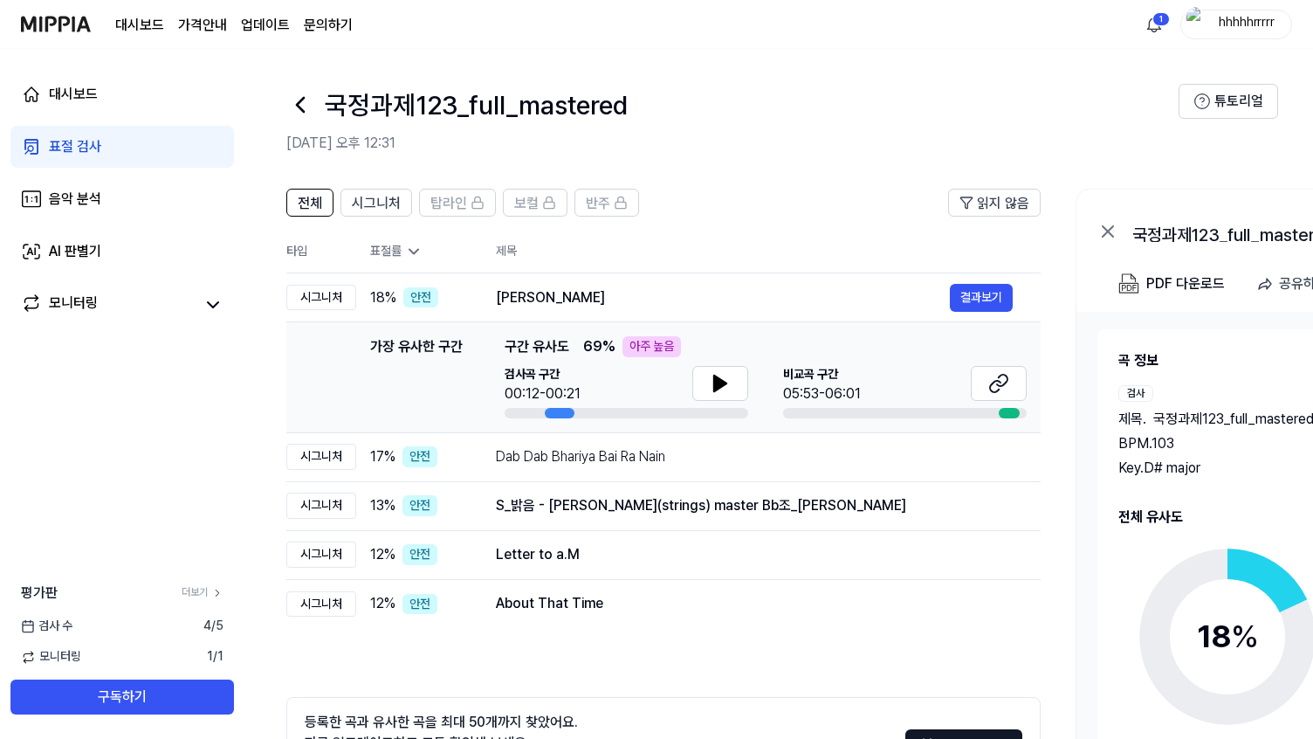
click at [410, 251] on icon at bounding box center [413, 251] width 17 height 17
